Goal: Task Accomplishment & Management: Manage account settings

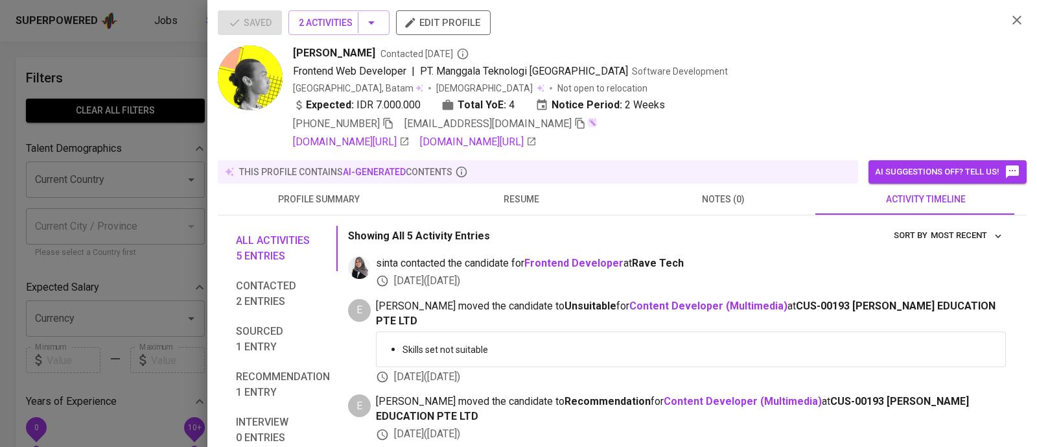
scroll to position [1, 0]
click at [148, 67] on div at bounding box center [518, 223] width 1037 height 447
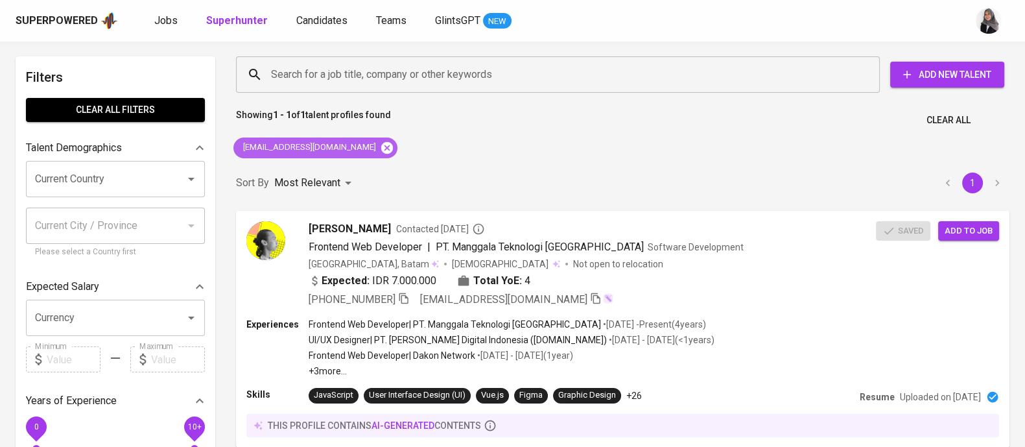
click at [380, 144] on icon at bounding box center [387, 148] width 14 height 14
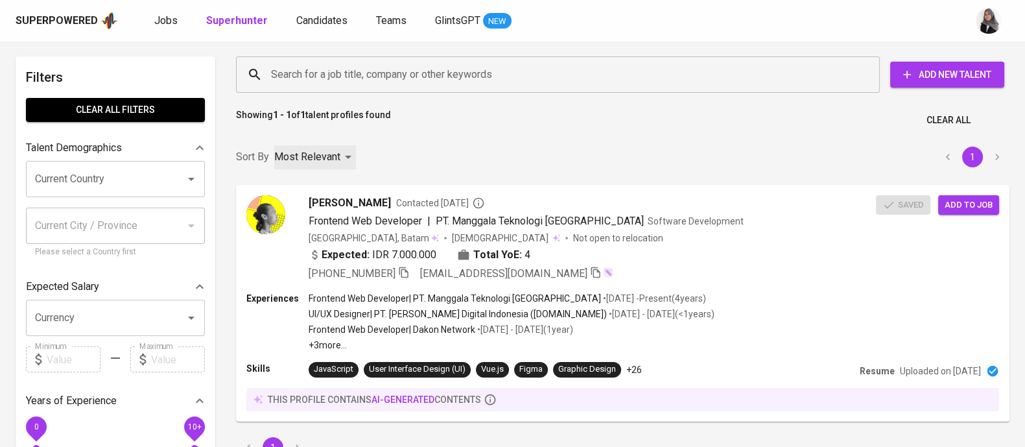
click at [337, 145] on div "Most Relevant" at bounding box center [315, 157] width 82 height 24
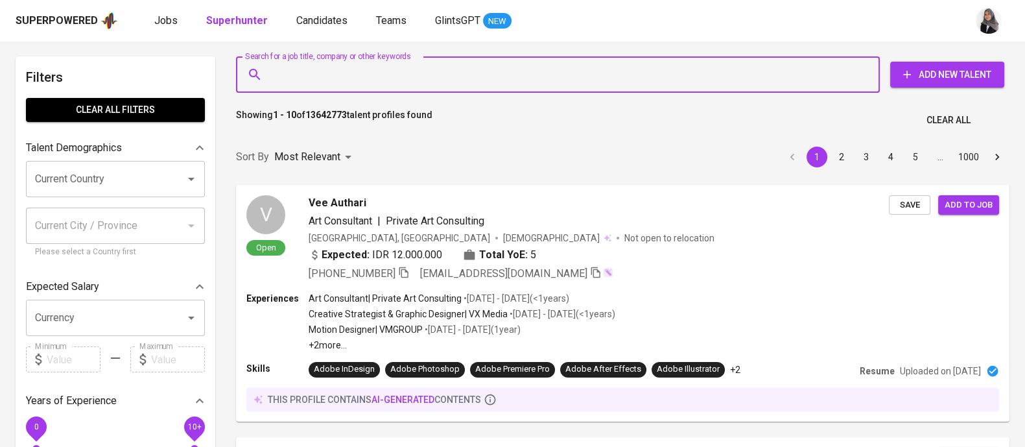
click at [432, 66] on input "Search for a job title, company or other keywords" at bounding box center [561, 74] width 587 height 25
paste input "[EMAIL_ADDRESS][DOMAIN_NAME]"
type input "[EMAIL_ADDRESS][DOMAIN_NAME]"
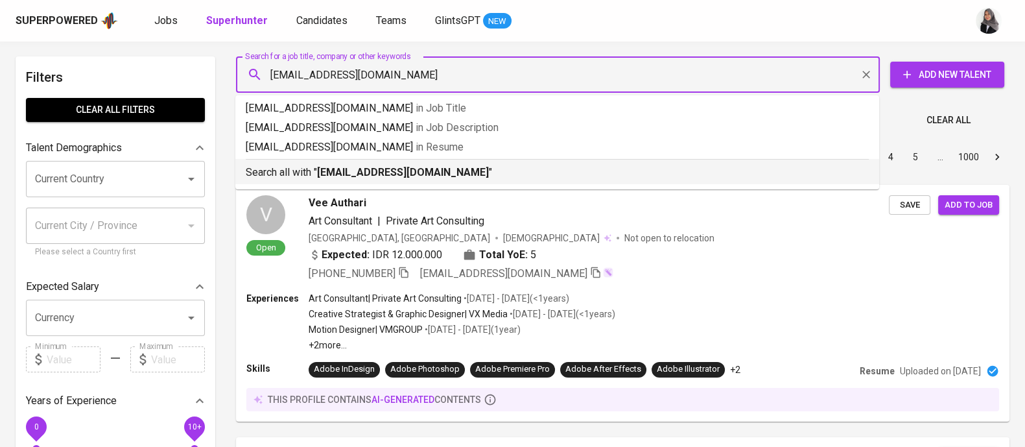
click at [496, 167] on p "Search all with " saputrotakdir@gmail.com "" at bounding box center [557, 173] width 623 height 16
click at [496, 167] on div "Sort By Most Relevant MOST_RELEVANT 1 2 3 4 5 … 1000" at bounding box center [622, 157] width 789 height 40
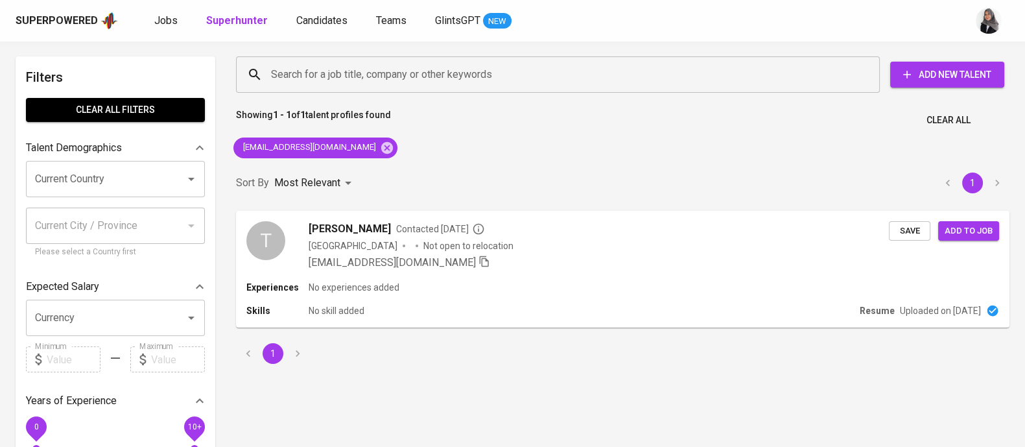
click at [691, 126] on div "Showing 1 - 1 of 1 talent profiles found Clear All" at bounding box center [622, 116] width 789 height 32
click at [596, 305] on div "Skills No skill added" at bounding box center [550, 310] width 610 height 13
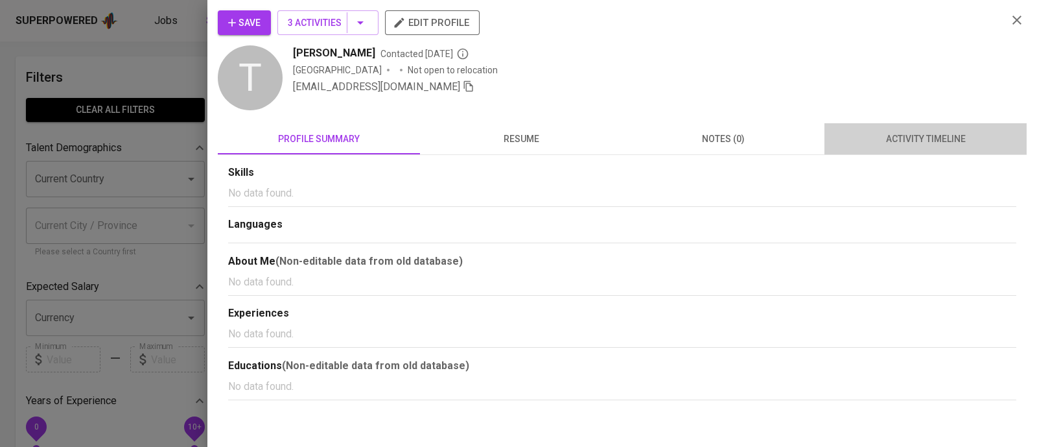
click at [933, 145] on span "activity timeline" at bounding box center [925, 139] width 187 height 16
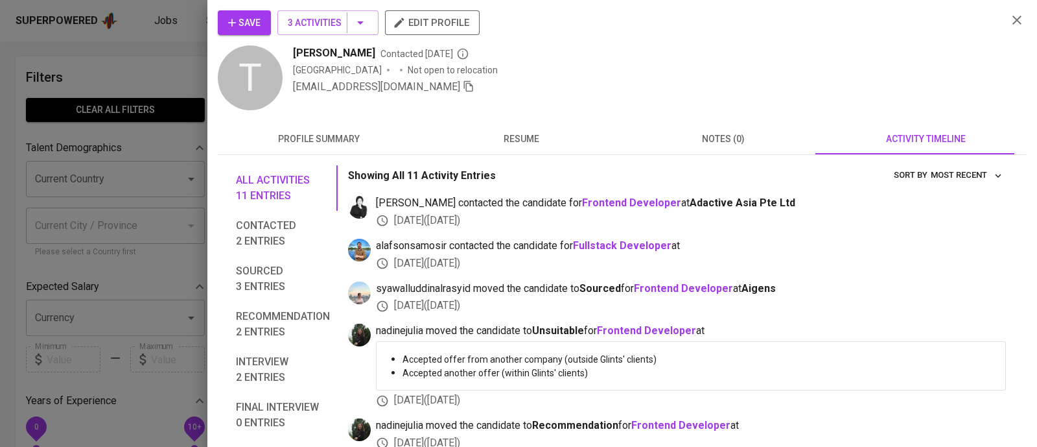
click at [519, 139] on span "resume" at bounding box center [521, 139] width 187 height 16
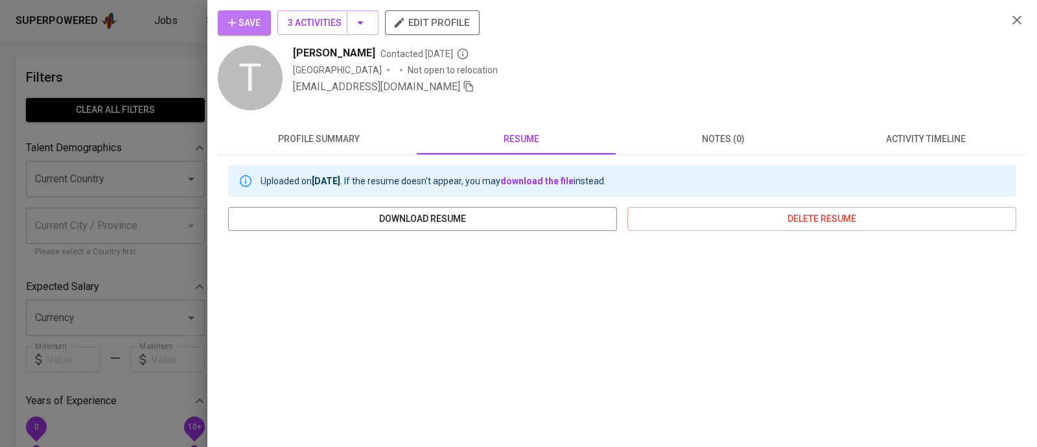
click at [239, 12] on button "Save" at bounding box center [244, 22] width 53 height 25
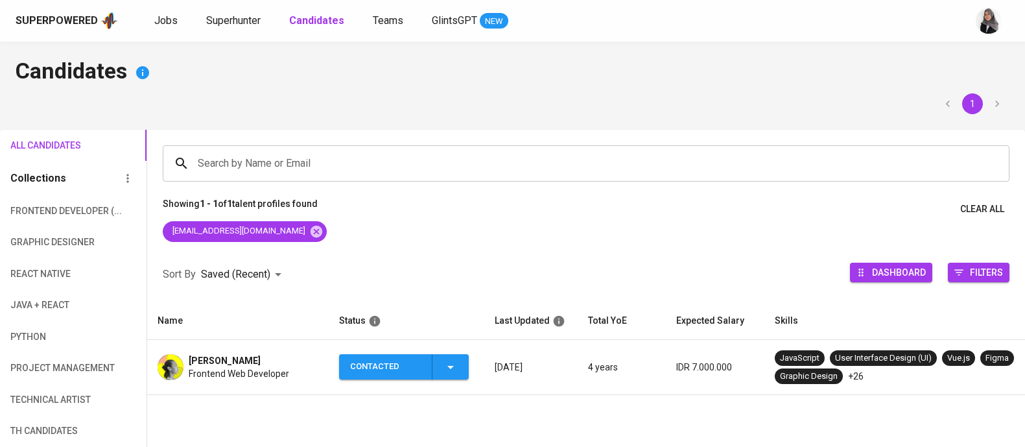
scroll to position [64, 0]
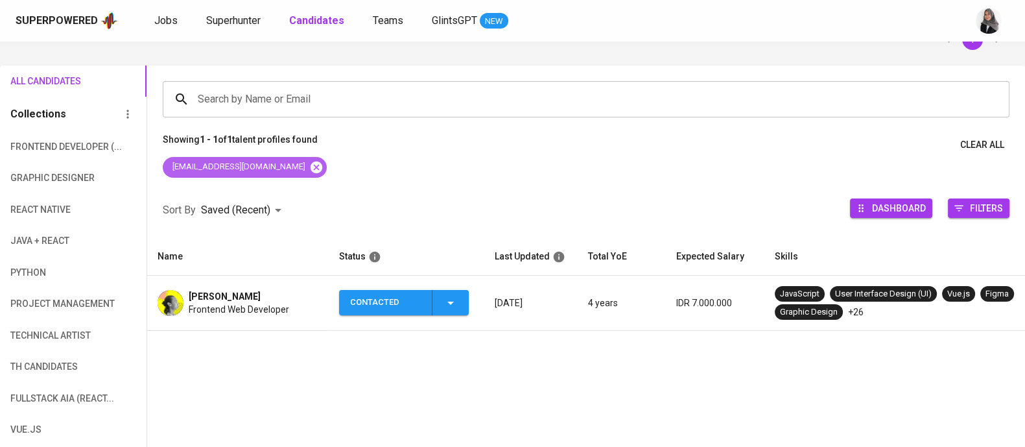
click at [310, 163] on icon at bounding box center [316, 167] width 12 height 12
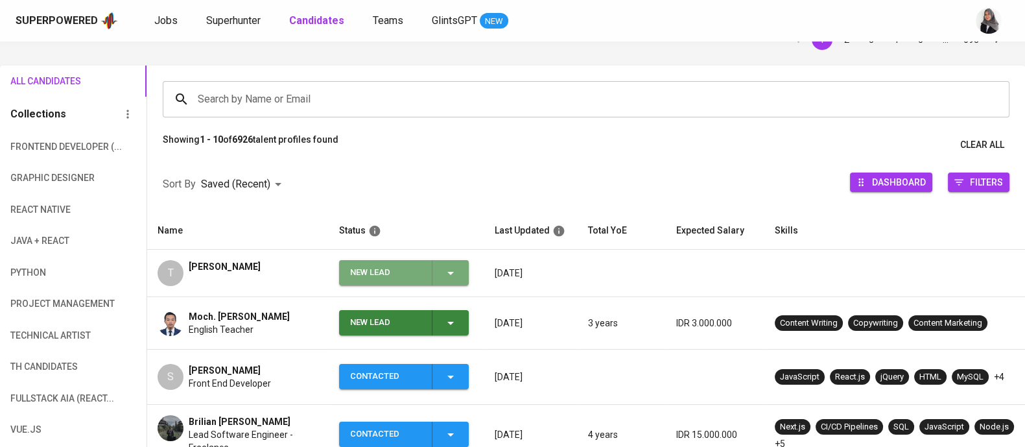
click at [444, 270] on icon "button" at bounding box center [451, 273] width 16 height 16
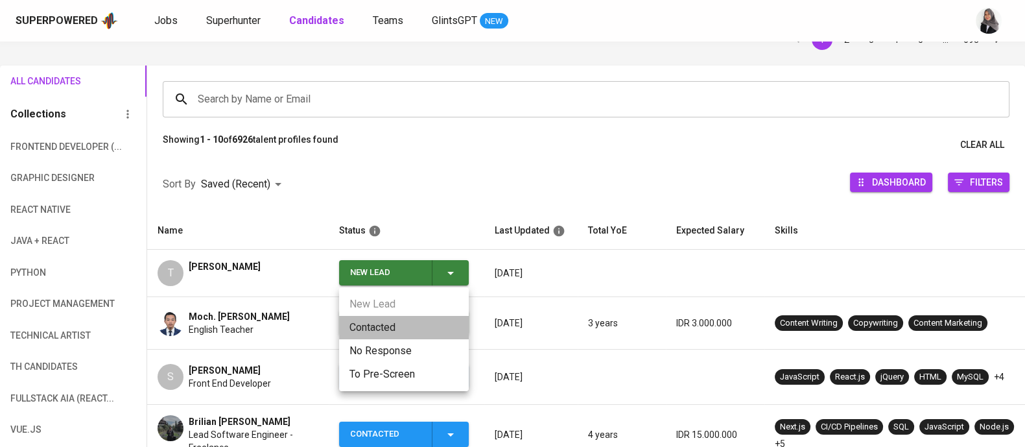
click at [414, 322] on li "Contacted" at bounding box center [404, 327] width 130 height 23
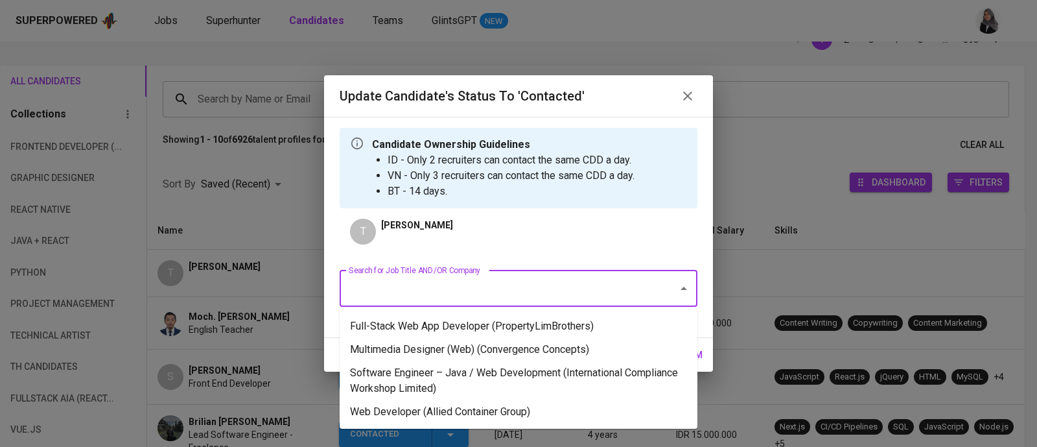
click at [552, 296] on input "Search for Job Title AND/OR Company" at bounding box center [500, 288] width 310 height 25
click at [595, 351] on li "Multimedia Designer (Web) (Convergence Concepts)" at bounding box center [519, 349] width 358 height 23
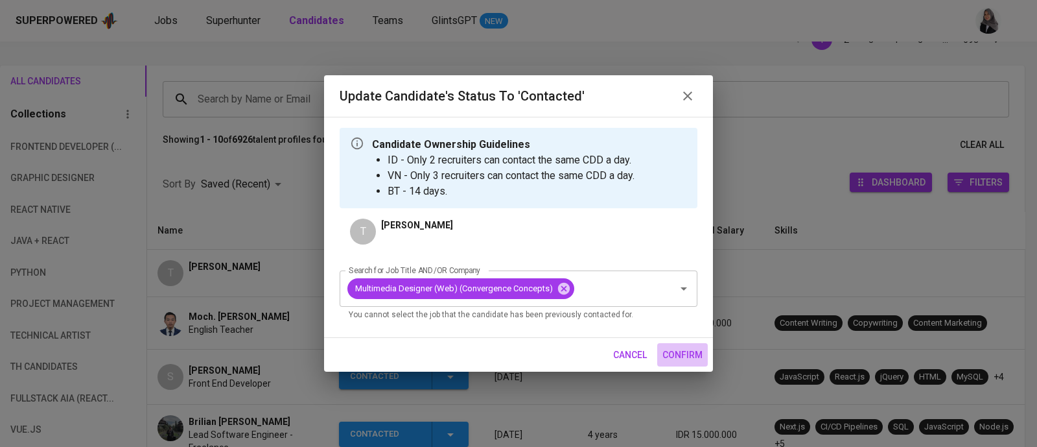
click at [673, 356] on span "confirm" at bounding box center [682, 355] width 40 height 16
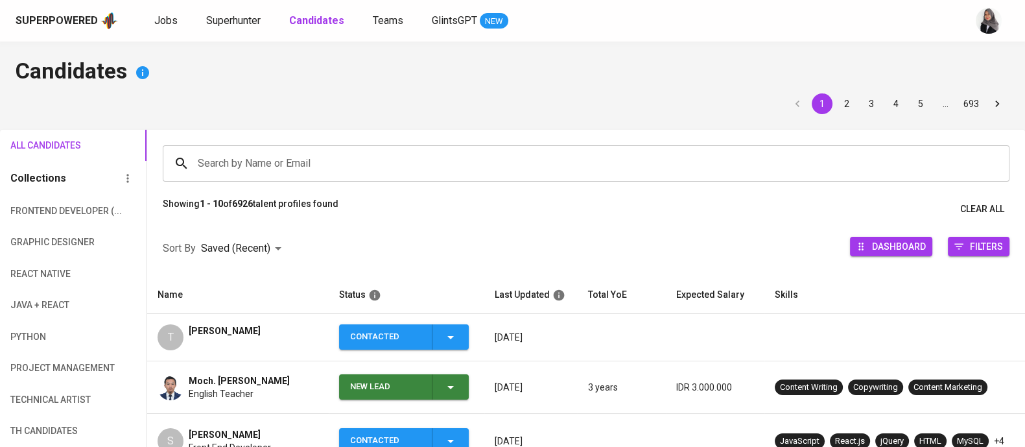
click at [692, 87] on h4 "Candidates" at bounding box center [513, 72] width 994 height 31
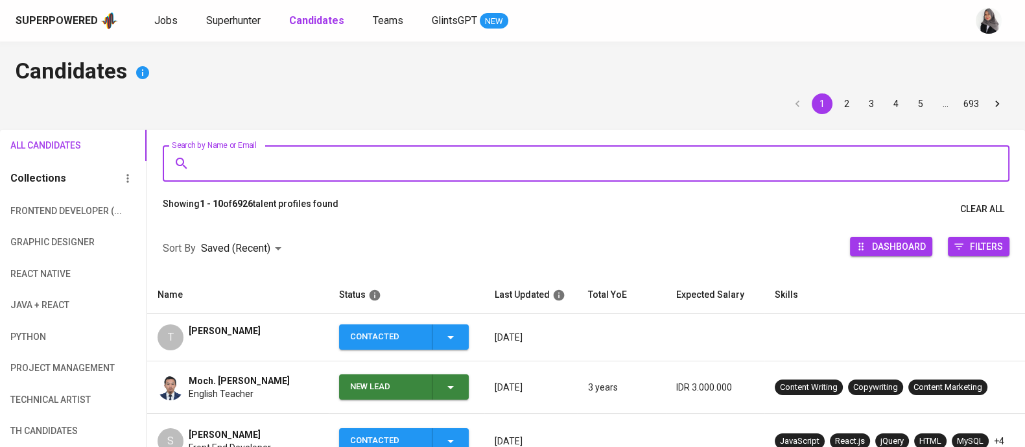
click at [321, 172] on input "Search by Name or Email" at bounding box center [589, 163] width 790 height 25
paste input "[EMAIL_ADDRESS][DOMAIN_NAME]"
type input "[EMAIL_ADDRESS][DOMAIN_NAME]"
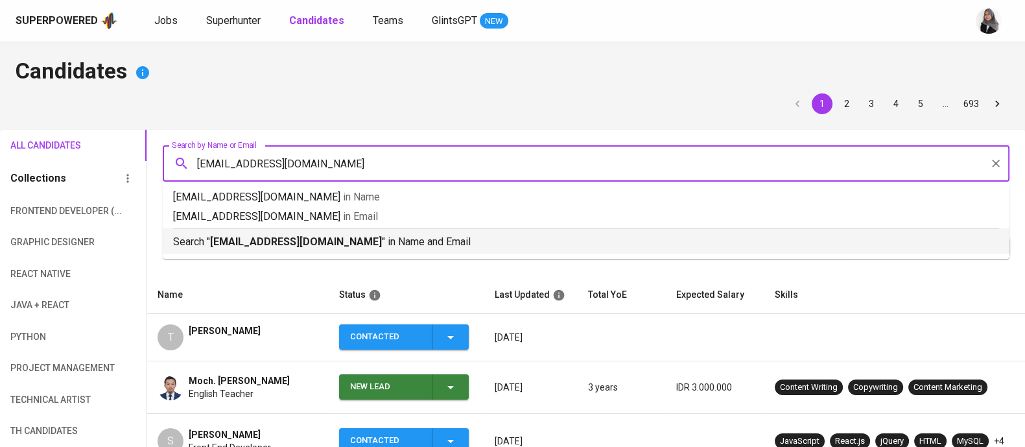
click at [353, 239] on p "Search " [EMAIL_ADDRESS][DOMAIN_NAME] " in Name and Email" at bounding box center [586, 242] width 826 height 16
click at [353, 221] on div at bounding box center [586, 221] width 878 height 0
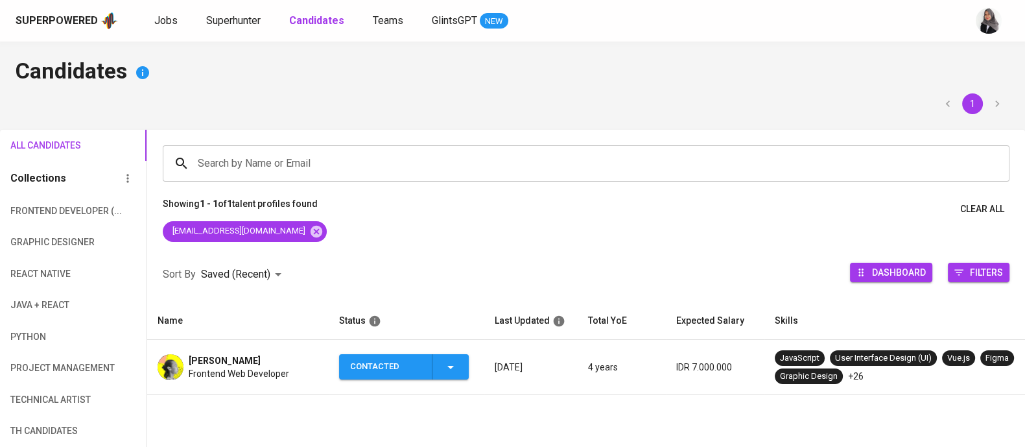
click at [216, 367] on span "Frontend Web Developer" at bounding box center [239, 373] width 100 height 13
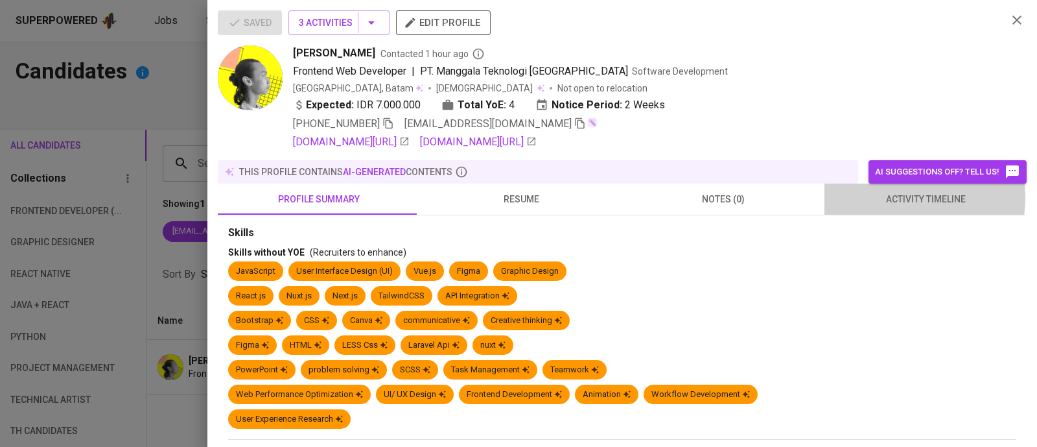
click at [885, 198] on span "activity timeline" at bounding box center [925, 199] width 187 height 16
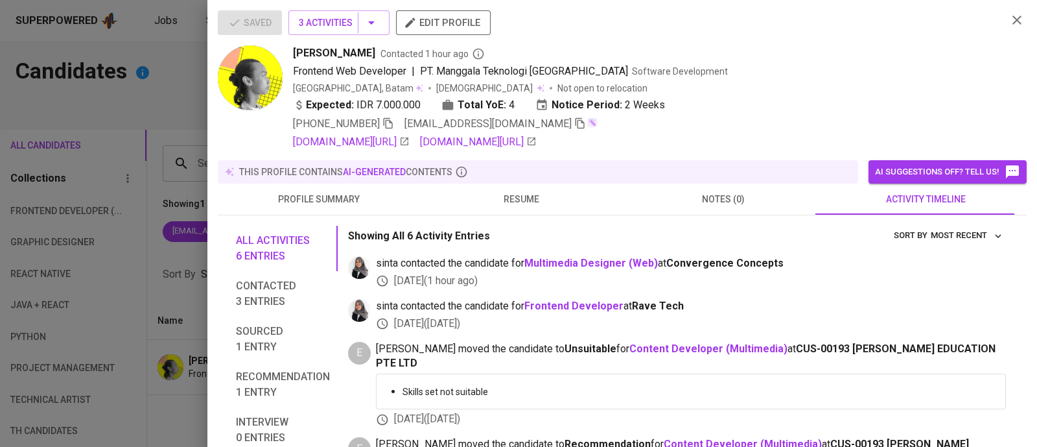
click at [111, 86] on div at bounding box center [518, 223] width 1037 height 447
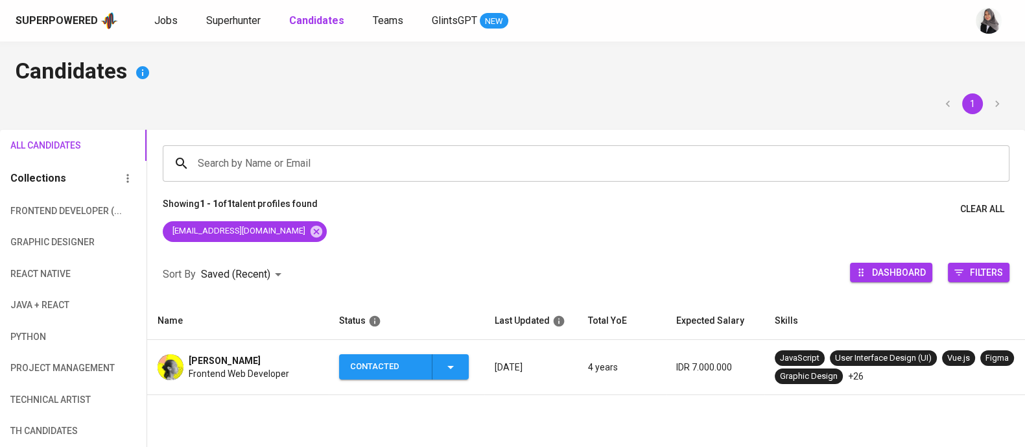
click at [890, 82] on h4 "Candidates" at bounding box center [513, 72] width 994 height 31
